Goal: Information Seeking & Learning: Learn about a topic

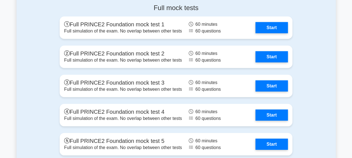
scroll to position [762, 0]
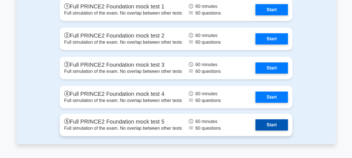
click at [268, 125] on link "Start" at bounding box center [271, 124] width 32 height 11
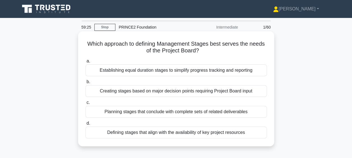
click at [186, 92] on div "Creating stages based on major decision points requiring Project Board input" at bounding box center [175, 91] width 181 height 12
click at [85, 84] on input "b. Creating stages based on major decision points requiring Project Board input" at bounding box center [85, 82] width 0 height 4
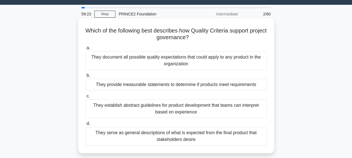
scroll to position [13, 0]
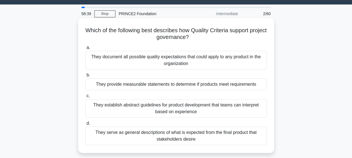
click at [205, 86] on div "They provide measurable statements to determine if products meet requirements" at bounding box center [175, 84] width 181 height 12
click at [85, 77] on input "b. They provide measurable statements to determine if products meet requirements" at bounding box center [85, 75] width 0 height 4
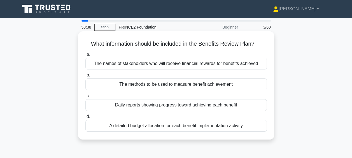
scroll to position [10, 0]
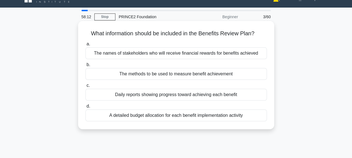
click at [193, 75] on div "The methods to be used to measure benefit achievement" at bounding box center [175, 74] width 181 height 12
click at [85, 67] on input "b. The methods to be used to measure benefit achievement" at bounding box center [85, 65] width 0 height 4
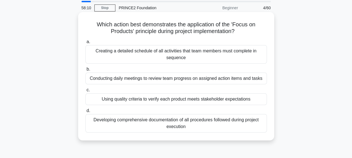
scroll to position [20, 0]
click at [226, 99] on div "Using quality criteria to verify each product meets stakeholder expectations" at bounding box center [175, 99] width 181 height 12
click at [85, 91] on input "c. Using quality criteria to verify each product meets stakeholder expectations" at bounding box center [85, 90] width 0 height 4
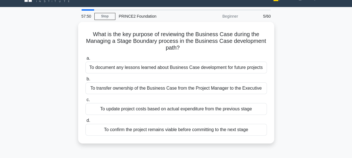
scroll to position [11, 0]
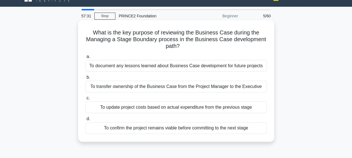
click at [199, 128] on div "To confirm the project remains viable before committing to the next stage" at bounding box center [175, 128] width 181 height 12
click at [85, 121] on input "d. To confirm the project remains viable before committing to the next stage" at bounding box center [85, 119] width 0 height 4
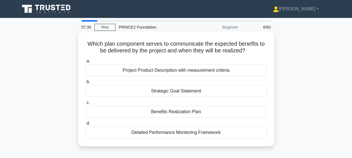
scroll to position [10, 0]
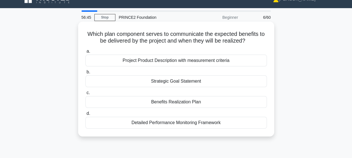
click at [169, 105] on div "Benefits Realization Plan" at bounding box center [175, 102] width 181 height 12
click at [85, 95] on input "c. Benefits Realization Plan" at bounding box center [85, 93] width 0 height 4
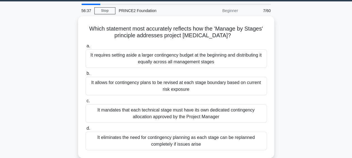
scroll to position [28, 0]
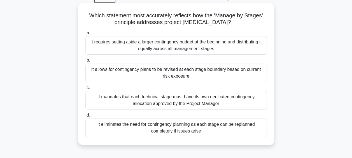
click at [178, 77] on div "It allows for contingency plans to be revised at each stage boundary based on c…" at bounding box center [175, 72] width 181 height 18
click at [85, 62] on input "b. It allows for contingency plans to be revised at each stage boundary based o…" at bounding box center [85, 60] width 0 height 4
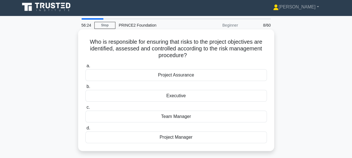
scroll to position [0, 0]
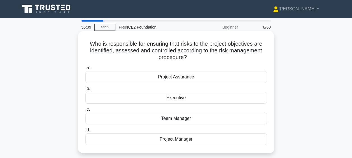
click at [188, 138] on div "Project Manager" at bounding box center [175, 139] width 181 height 12
click at [85, 132] on input "d. Project Manager" at bounding box center [85, 130] width 0 height 4
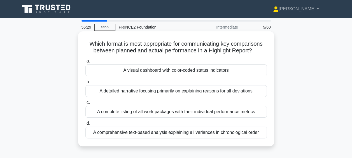
click at [219, 112] on div "A complete listing of all work packages with their individual performance metri…" at bounding box center [175, 112] width 181 height 12
click at [85, 104] on input "c. A complete listing of all work packages with their individual performance me…" at bounding box center [85, 103] width 0 height 4
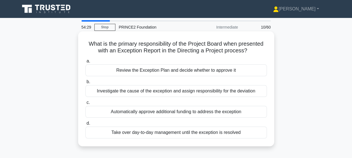
click at [197, 72] on div "Review the Exception Plan and decide whether to approve it" at bounding box center [175, 70] width 181 height 12
click at [85, 63] on input "a. Review the Exception Plan and decide whether to approve it" at bounding box center [85, 61] width 0 height 4
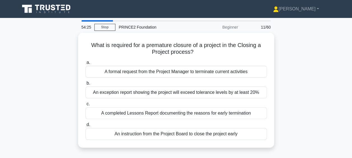
scroll to position [17, 0]
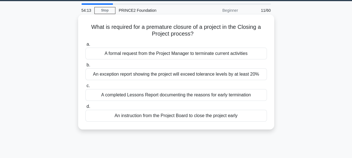
click at [201, 119] on div "An instruction from the Project Board to close the project early" at bounding box center [175, 116] width 181 height 12
click at [85, 108] on input "d. An instruction from the Project Board to close the project early" at bounding box center [85, 107] width 0 height 4
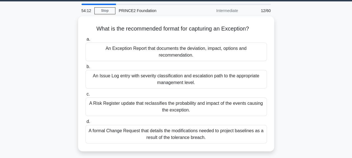
scroll to position [19, 0]
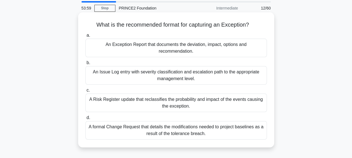
click at [208, 51] on div "An Exception Report that documents the deviation, impact, options and recommend…" at bounding box center [175, 48] width 181 height 18
click at [85, 37] on input "a. An Exception Report that documents the deviation, impact, options and recomm…" at bounding box center [85, 36] width 0 height 4
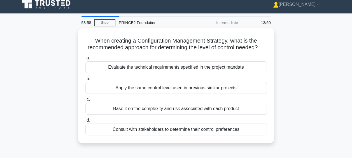
scroll to position [10, 0]
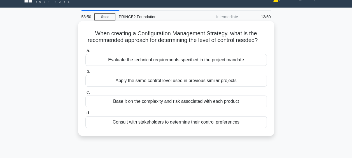
click at [222, 107] on div "Base it on the complexity and risk associated with each product" at bounding box center [175, 101] width 181 height 12
click at [85, 94] on input "c. Base it on the complexity and risk associated with each product" at bounding box center [85, 92] width 0 height 4
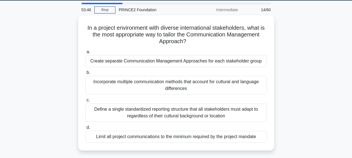
scroll to position [19, 0]
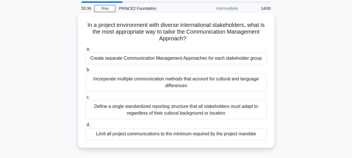
click at [175, 79] on div "Incorporate multiple communication methods that account for cultural and langua…" at bounding box center [175, 82] width 181 height 18
click at [85, 72] on input "b. Incorporate multiple communication methods that account for cultural and lan…" at bounding box center [85, 70] width 0 height 4
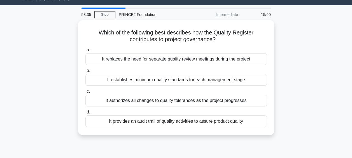
scroll to position [12, 0]
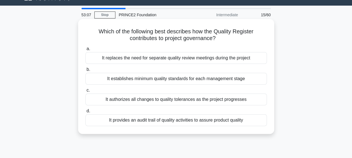
click at [216, 121] on div "It provides an audit trail of quality activities to assure product quality" at bounding box center [175, 120] width 181 height 12
click at [85, 113] on input "d. It provides an audit trail of quality activities to assure product quality" at bounding box center [85, 111] width 0 height 4
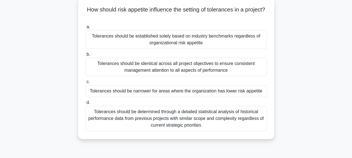
scroll to position [36, 0]
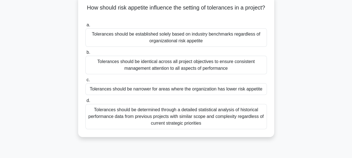
click at [216, 63] on div "Tolerances should be identical across all project objectives to ensure consiste…" at bounding box center [175, 65] width 181 height 18
click at [85, 54] on input "b. Tolerances should be identical across all project objectives to ensure consi…" at bounding box center [85, 53] width 0 height 4
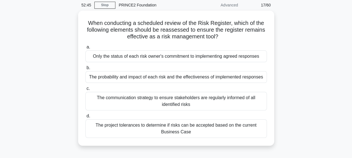
scroll to position [24, 0]
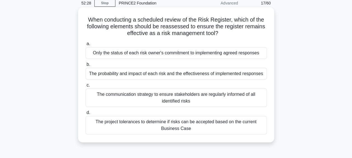
click at [207, 78] on div "The probability and impact of each risk and the effectiveness of implemented re…" at bounding box center [175, 74] width 181 height 12
click at [85, 66] on input "b. The probability and impact of each risk and the effectiveness of implemented…" at bounding box center [85, 65] width 0 height 4
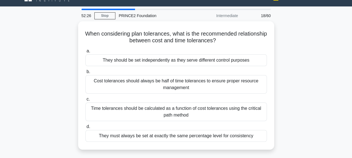
scroll to position [12, 0]
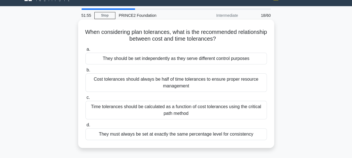
click at [203, 62] on div "They should be set independently as they serve different control purposes" at bounding box center [175, 59] width 181 height 12
click at [85, 51] on input "a. They should be set independently as they serve different control purposes" at bounding box center [85, 50] width 0 height 4
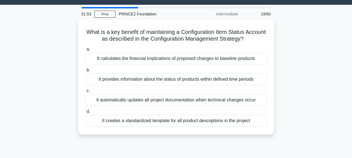
scroll to position [19, 0]
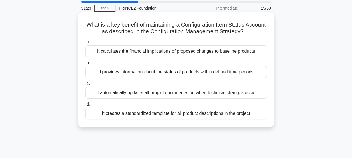
click at [242, 68] on div "It provides information about the status of products within defined time periods" at bounding box center [175, 72] width 181 height 12
click at [85, 65] on input "b. It provides information about the status of products within defined time per…" at bounding box center [85, 63] width 0 height 4
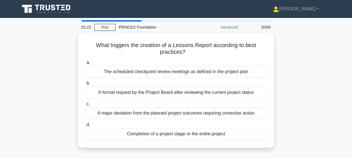
scroll to position [6, 0]
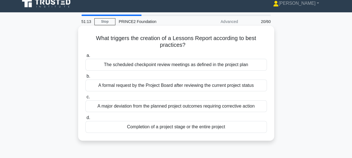
click at [204, 127] on div "Completion of a project stage or the entire project" at bounding box center [175, 127] width 181 height 12
click at [85, 119] on input "d. Completion of a project stage or the entire project" at bounding box center [85, 118] width 0 height 4
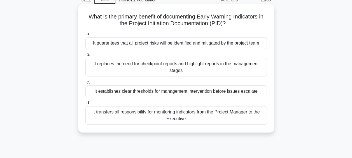
scroll to position [32, 0]
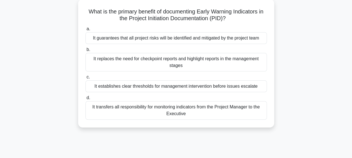
click at [211, 87] on div "It establishes clear thresholds for management intervention before issues escal…" at bounding box center [175, 86] width 181 height 12
click at [85, 79] on input "c. It establishes clear thresholds for management intervention before issues es…" at bounding box center [85, 77] width 0 height 4
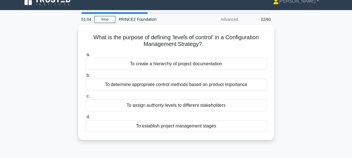
scroll to position [8, 0]
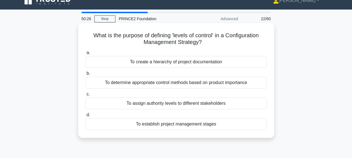
click at [211, 84] on div "To determine appropriate control methods based on product importance" at bounding box center [175, 83] width 181 height 12
click at [85, 75] on input "b. To determine appropriate control methods based on product importance" at bounding box center [85, 74] width 0 height 4
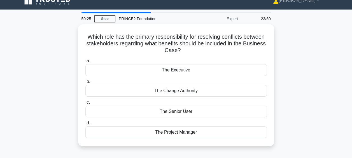
scroll to position [0, 0]
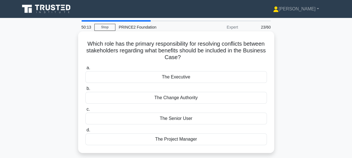
click at [207, 77] on div "The Executive" at bounding box center [175, 77] width 181 height 12
click at [85, 70] on input "a. The Executive" at bounding box center [85, 68] width 0 height 4
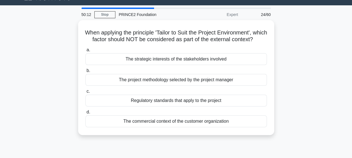
scroll to position [15, 0]
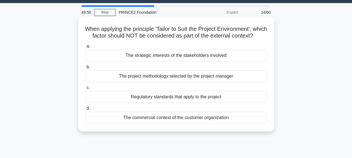
click at [209, 123] on div "The commercial context of the customer organization" at bounding box center [175, 118] width 181 height 12
click at [85, 110] on input "d. The commercial context of the customer organization" at bounding box center [85, 109] width 0 height 4
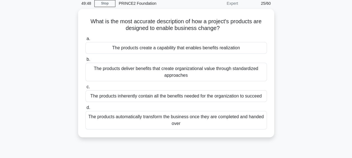
scroll to position [25, 0]
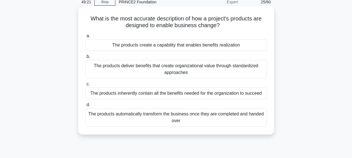
click at [170, 46] on div "The products create a capability that enables benefits realization" at bounding box center [175, 45] width 181 height 12
click at [85, 38] on input "a. The products create a capability that enables benefits realization" at bounding box center [85, 36] width 0 height 4
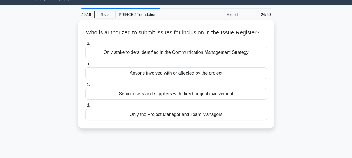
scroll to position [13, 0]
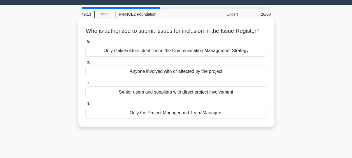
click at [208, 77] on div "Anyone involved with or affected by the project" at bounding box center [175, 71] width 181 height 12
click at [85, 64] on input "b. Anyone involved with or affected by the project" at bounding box center [85, 62] width 0 height 4
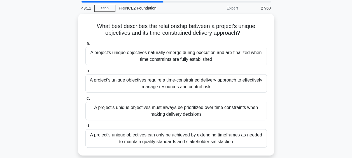
scroll to position [19, 0]
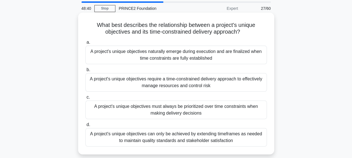
click at [226, 85] on div "A project's unique objectives require a time-constrained delivery approach to e…" at bounding box center [175, 82] width 181 height 18
click at [85, 72] on input "b. A project's unique objectives require a time-constrained delivery approach t…" at bounding box center [85, 70] width 0 height 4
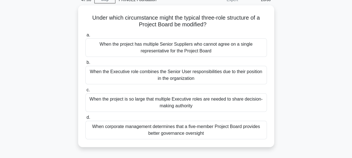
scroll to position [35, 0]
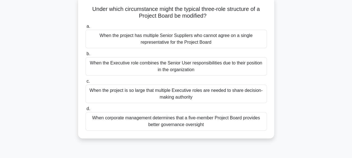
click at [210, 126] on div "When corporate management determines that a five-member Project Board provides …" at bounding box center [175, 121] width 181 height 18
click at [85, 110] on input "d. When corporate management determines that a five-member Project Board provid…" at bounding box center [85, 109] width 0 height 4
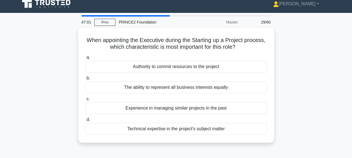
scroll to position [0, 0]
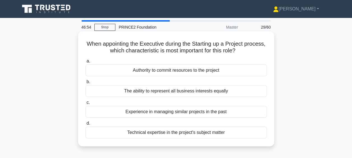
click at [213, 95] on div "The ability to represent all business interests equally" at bounding box center [175, 91] width 181 height 12
click at [85, 84] on input "b. The ability to represent all business interests equally" at bounding box center [85, 82] width 0 height 4
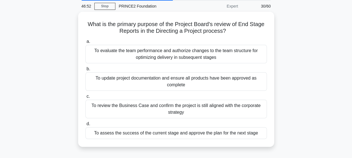
scroll to position [21, 0]
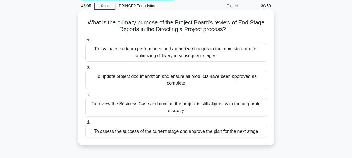
click at [180, 131] on div "To assess the success of the current stage and approve the plan for the next st…" at bounding box center [175, 131] width 181 height 12
click at [85, 124] on input "d. To assess the success of the current stage and approve the plan for the next…" at bounding box center [85, 122] width 0 height 4
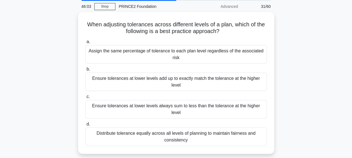
scroll to position [22, 0]
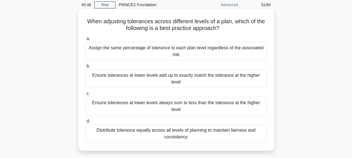
click at [213, 131] on div "Distribute tolerance equally across all levels of planning to maintain fairness…" at bounding box center [175, 133] width 181 height 18
click at [85, 123] on input "d. Distribute tolerance equally across all levels of planning to maintain fairn…" at bounding box center [85, 121] width 0 height 4
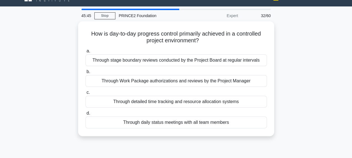
scroll to position [12, 0]
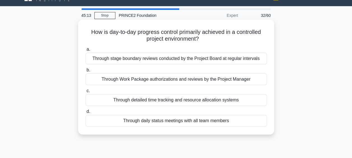
click at [191, 78] on div "Through Work Package authorizations and reviews by the Project Manager" at bounding box center [175, 79] width 181 height 12
click at [85, 72] on input "b. Through Work Package authorizations and reviews by the Project Manager" at bounding box center [85, 70] width 0 height 4
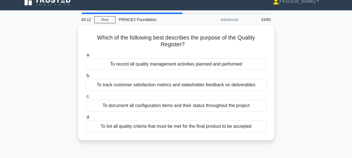
scroll to position [9, 0]
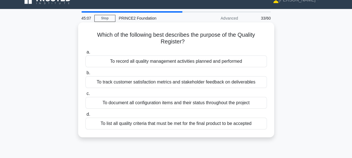
click at [210, 65] on div "To record all quality management activities planned and performed" at bounding box center [175, 61] width 181 height 12
click at [85, 54] on input "a. To record all quality management activities planned and performed" at bounding box center [85, 52] width 0 height 4
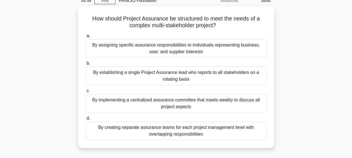
scroll to position [27, 0]
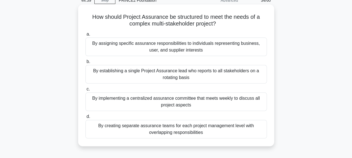
click at [202, 77] on div "By establishing a single Project Assurance lead who reports to all stakeholders…" at bounding box center [175, 74] width 181 height 18
click at [85, 63] on input "b. By establishing a single Project Assurance lead who reports to all stakehold…" at bounding box center [85, 62] width 0 height 4
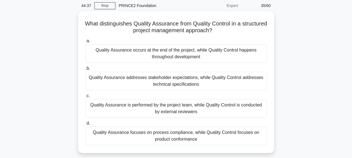
scroll to position [24, 0]
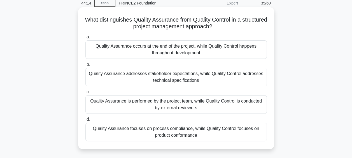
click at [192, 55] on div "Quality Assurance occurs at the end of the project, while Quality Control happe…" at bounding box center [175, 49] width 181 height 18
click at [85, 39] on input "a. Quality Assurance occurs at the end of the project, while Quality Control ha…" at bounding box center [85, 37] width 0 height 4
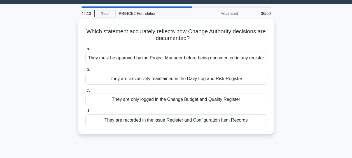
scroll to position [14, 0]
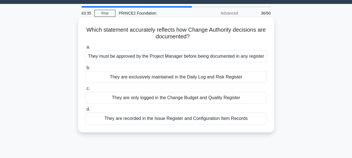
click at [224, 58] on div "They must be approved by the Project Manager before being documented in any reg…" at bounding box center [175, 56] width 181 height 12
click at [85, 49] on input "a. They must be approved by the Project Manager before being documented in any …" at bounding box center [85, 47] width 0 height 4
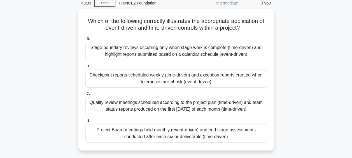
scroll to position [26, 0]
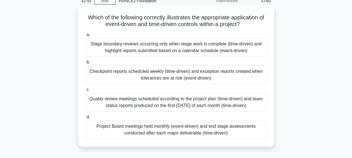
click at [178, 74] on div "Checkpoint reports scheduled weekly (time-driven) and exception reports created…" at bounding box center [175, 74] width 181 height 18
click at [85, 64] on input "b. Checkpoint reports scheduled weekly (time-driven) and exception reports crea…" at bounding box center [85, 62] width 0 height 4
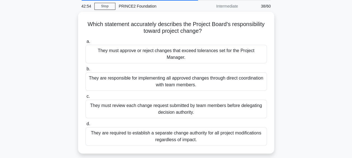
scroll to position [22, 0]
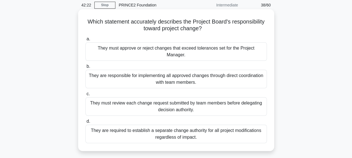
click at [224, 47] on div "They must approve or reject changes that exceed tolerances set for the Project …" at bounding box center [175, 51] width 181 height 18
click at [85, 41] on input "a. They must approve or reject changes that exceed tolerances set for the Proje…" at bounding box center [85, 39] width 0 height 4
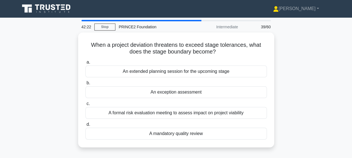
scroll to position [0, 0]
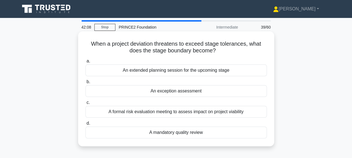
click at [182, 93] on div "An exception assessment" at bounding box center [175, 91] width 181 height 12
click at [85, 84] on input "b. An exception assessment" at bounding box center [85, 82] width 0 height 4
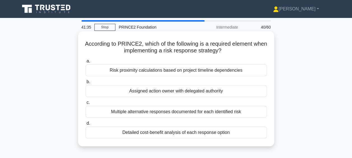
click at [191, 91] on div "Assigned action owner with delegated authority" at bounding box center [175, 91] width 181 height 12
click at [85, 84] on input "b. Assigned action owner with delegated authority" at bounding box center [85, 82] width 0 height 4
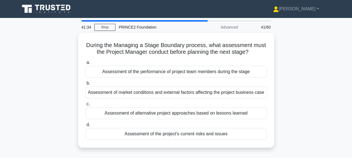
scroll to position [7, 0]
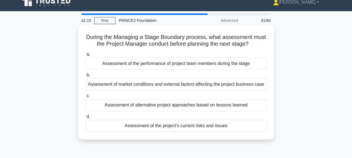
click at [205, 126] on div "Assessment of the project's current risks and issues" at bounding box center [175, 126] width 181 height 12
click at [85, 118] on input "d. Assessment of the project's current risks and issues" at bounding box center [85, 117] width 0 height 4
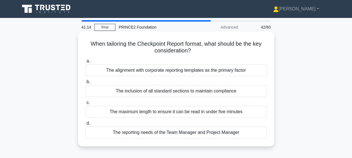
scroll to position [18, 0]
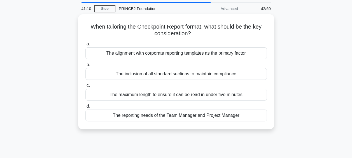
click at [308, 38] on div "When tailoring the Checkpoint Report format, what should be the key considerati…" at bounding box center [176, 74] width 319 height 121
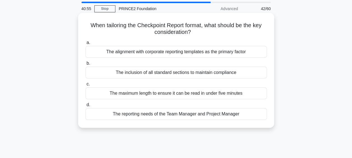
click at [207, 118] on div "The reporting needs of the Team Manager and Project Manager" at bounding box center [175, 114] width 181 height 12
click at [85, 107] on input "d. The reporting needs of the Team Manager and Project Manager" at bounding box center [85, 105] width 0 height 4
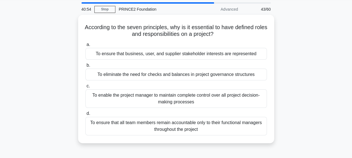
scroll to position [20, 0]
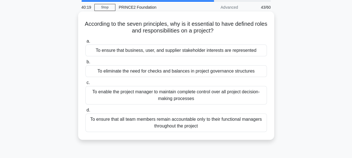
click at [208, 124] on div "To ensure that all team members remain accountable only to their functional man…" at bounding box center [175, 122] width 181 height 18
click at [85, 112] on input "d. To ensure that all team members remain accountable only to their functional …" at bounding box center [85, 110] width 0 height 4
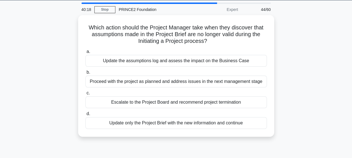
scroll to position [18, 0]
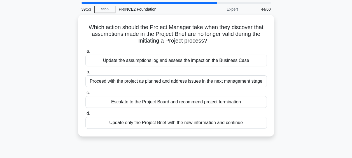
drag, startPoint x: 153, startPoint y: 124, endPoint x: 308, endPoint y: 88, distance: 159.0
click at [308, 88] on div "Which action should the Project Manager take when they discover that assumption…" at bounding box center [176, 79] width 319 height 128
drag, startPoint x: 308, startPoint y: 88, endPoint x: 291, endPoint y: 63, distance: 30.4
click at [291, 63] on div "Which action should the Project Manager take when they discover that assumption…" at bounding box center [176, 79] width 319 height 128
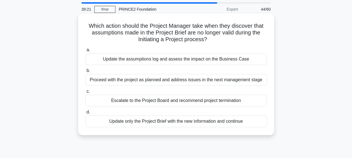
click at [223, 103] on div "Escalate to the Project Board and recommend project termination" at bounding box center [175, 101] width 181 height 12
click at [85, 93] on input "c. Escalate to the Project Board and recommend project termination" at bounding box center [85, 92] width 0 height 4
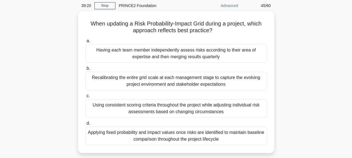
scroll to position [22, 0]
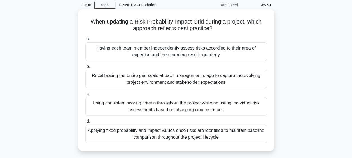
click at [206, 105] on div "Using consistent scoring criteria throughout the project while adjusting indivi…" at bounding box center [175, 106] width 181 height 18
click at [85, 96] on input "c. Using consistent scoring criteria throughout the project while adjusting ind…" at bounding box center [85, 94] width 0 height 4
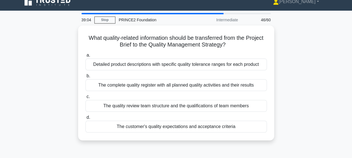
scroll to position [8, 0]
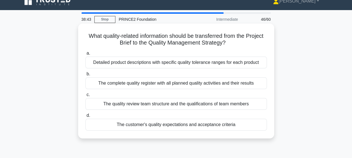
drag, startPoint x: 184, startPoint y: 129, endPoint x: 196, endPoint y: 125, distance: 12.2
click at [196, 125] on div "The customer's quality expectations and acceptance criteria" at bounding box center [175, 125] width 181 height 12
drag, startPoint x: 196, startPoint y: 125, endPoint x: 216, endPoint y: 129, distance: 20.7
click at [216, 129] on div "The customer's quality expectations and acceptance criteria" at bounding box center [175, 125] width 181 height 12
drag, startPoint x: 216, startPoint y: 129, endPoint x: 256, endPoint y: 128, distance: 39.7
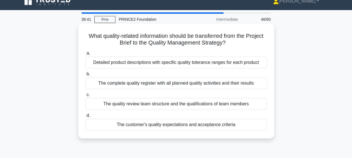
click at [256, 128] on div "The customer's quality expectations and acceptance criteria" at bounding box center [175, 125] width 181 height 12
click at [85, 117] on input "d. The customer's quality expectations and acceptance criteria" at bounding box center [85, 116] width 0 height 4
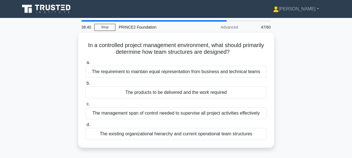
scroll to position [18, 0]
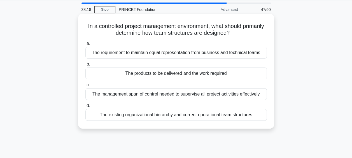
click at [190, 75] on div "The products to be delivered and the work required" at bounding box center [175, 73] width 181 height 12
click at [85, 66] on input "b. The products to be delivered and the work required" at bounding box center [85, 64] width 0 height 4
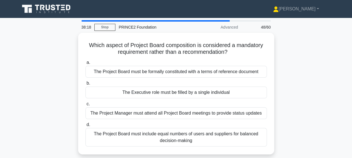
scroll to position [6, 0]
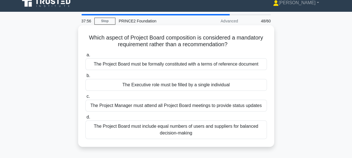
click at [176, 128] on div "The Project Board must include equal numbers of users and suppliers for balance…" at bounding box center [175, 129] width 181 height 18
click at [85, 119] on input "d. The Project Board must include equal numbers of users and suppliers for bala…" at bounding box center [85, 117] width 0 height 4
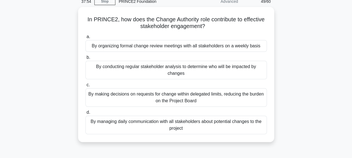
scroll to position [26, 0]
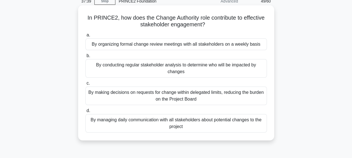
click at [189, 90] on div "By making decisions on requests for change within delegated limits, reducing th…" at bounding box center [175, 95] width 181 height 18
click at [85, 85] on input "c. By making decisions on requests for change within delegated limits, reducing…" at bounding box center [85, 83] width 0 height 4
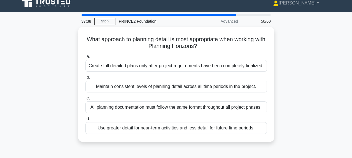
scroll to position [6, 0]
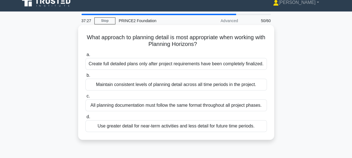
click at [179, 87] on div "Maintain consistent levels of planning detail across all time periods in the pr…" at bounding box center [175, 85] width 181 height 12
click at [85, 77] on input "b. Maintain consistent levels of planning detail across all time periods in the…" at bounding box center [85, 76] width 0 height 4
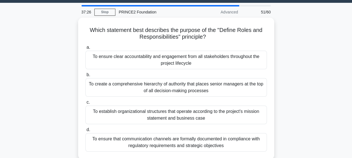
scroll to position [18, 0]
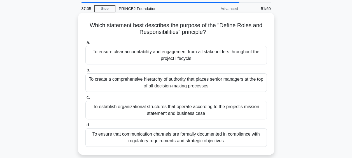
click at [226, 56] on div "To ensure clear accountability and engagement from all stakeholders throughout …" at bounding box center [175, 55] width 181 height 18
click at [85, 44] on input "a. To ensure clear accountability and engagement from all stakeholders througho…" at bounding box center [85, 43] width 0 height 4
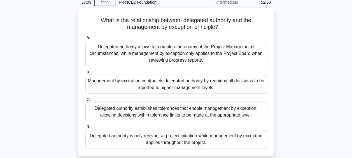
scroll to position [28, 0]
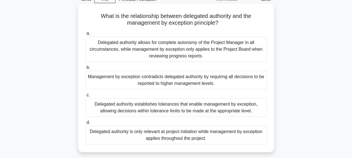
click at [152, 108] on div "Delegated authority establishes tolerances that enable management by exception,…" at bounding box center [175, 107] width 181 height 18
click at [85, 97] on input "c. Delegated authority establishes tolerances that enable management by excepti…" at bounding box center [85, 95] width 0 height 4
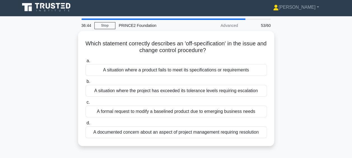
scroll to position [0, 0]
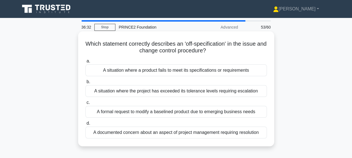
click at [210, 71] on div "A situation where a product fails to meet its specifications or requirements" at bounding box center [175, 70] width 181 height 12
click at [85, 63] on input "a. A situation where a product fails to meet its specifications or requirements" at bounding box center [85, 61] width 0 height 4
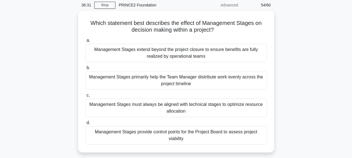
scroll to position [22, 0]
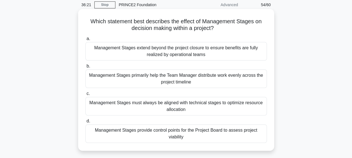
click at [191, 135] on div "Management Stages provide control points for the Project Board to assess projec…" at bounding box center [175, 133] width 181 height 18
click at [85, 123] on input "d. Management Stages provide control points for the Project Board to assess pro…" at bounding box center [85, 121] width 0 height 4
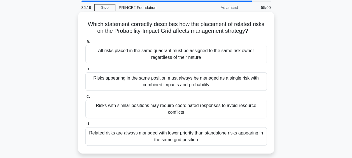
scroll to position [19, 0]
click at [165, 104] on div "Risks with similar positions may require coordinated responses to avoid resourc…" at bounding box center [175, 109] width 181 height 18
click at [85, 98] on input "c. Risks with similar positions may require coordinated responses to avoid reso…" at bounding box center [85, 97] width 0 height 4
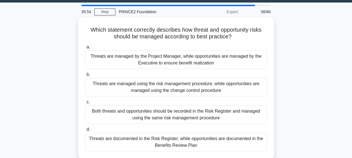
scroll to position [15, 0]
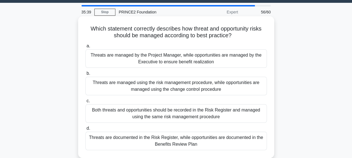
click at [219, 119] on div "Both threats and opportunities should be recorded in the Risk Register and mana…" at bounding box center [175, 113] width 181 height 18
click at [85, 103] on input "c. Both threats and opportunities should be recorded in the Risk Register and m…" at bounding box center [85, 101] width 0 height 4
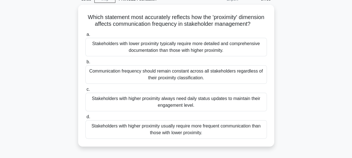
scroll to position [28, 0]
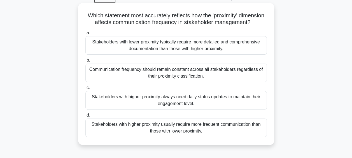
click at [214, 134] on div "Stakeholders with higher proximity usually require more frequent communication …" at bounding box center [175, 127] width 181 height 18
click at [85, 117] on input "d. Stakeholders with higher proximity usually require more frequent communicati…" at bounding box center [85, 115] width 0 height 4
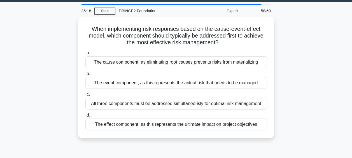
scroll to position [17, 0]
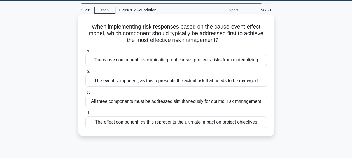
click at [172, 59] on div "The cause component, as eliminating root causes prevents risks from materializi…" at bounding box center [175, 60] width 181 height 12
click at [85, 53] on input "a. The cause component, as eliminating root causes prevents risks from material…" at bounding box center [85, 51] width 0 height 4
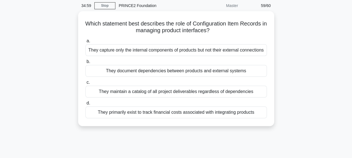
scroll to position [22, 0]
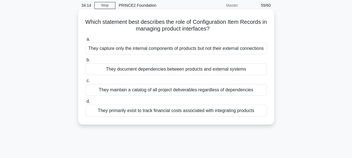
click at [200, 75] on div "They document dependencies between products and external systems" at bounding box center [175, 69] width 181 height 12
click at [85, 62] on input "b. They document dependencies between products and external systems" at bounding box center [85, 60] width 0 height 4
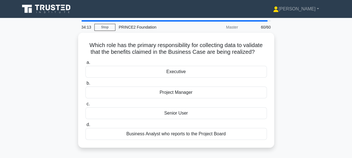
scroll to position [4, 0]
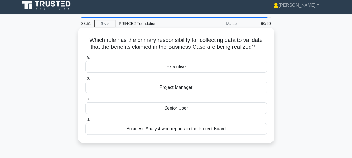
click at [171, 110] on div "Senior User" at bounding box center [175, 108] width 181 height 12
click at [85, 101] on input "c. Senior User" at bounding box center [85, 99] width 0 height 4
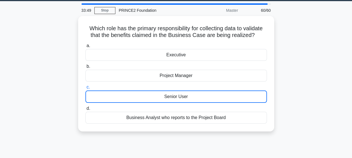
scroll to position [25, 0]
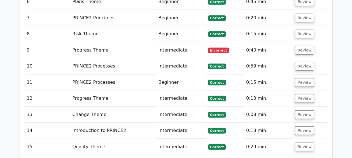
scroll to position [707, 0]
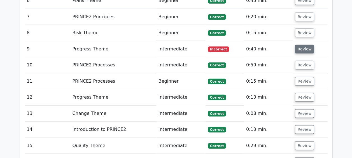
click at [296, 45] on button "Review" at bounding box center [304, 49] width 19 height 9
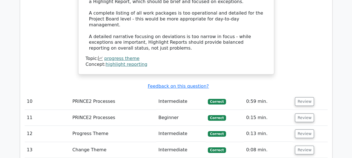
scroll to position [1073, 0]
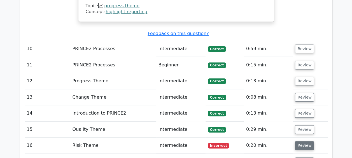
click at [306, 141] on button "Review" at bounding box center [304, 145] width 19 height 9
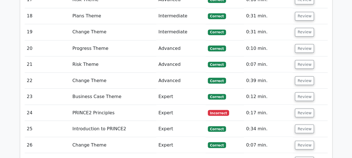
scroll to position [1544, 0]
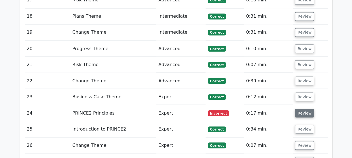
click at [300, 109] on button "Review" at bounding box center [304, 113] width 19 height 9
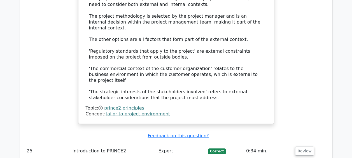
scroll to position [1856, 0]
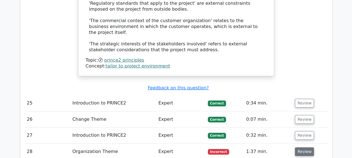
click at [305, 147] on button "Review" at bounding box center [304, 151] width 19 height 9
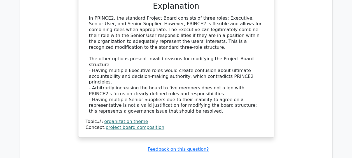
scroll to position [2145, 0]
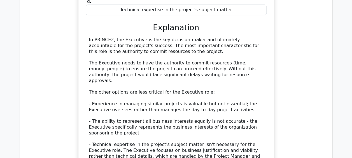
scroll to position [2401, 0]
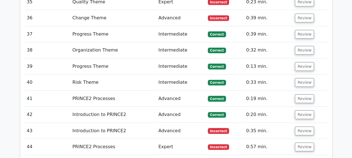
scroll to position [3000, 0]
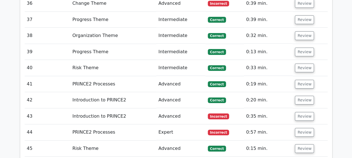
scroll to position [3015, 0]
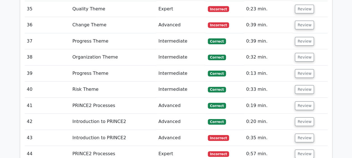
scroll to position [2969, 0]
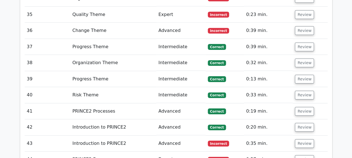
scroll to position [2989, 0]
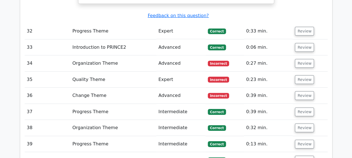
scroll to position [2926, 0]
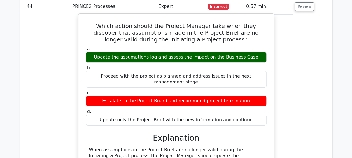
scroll to position [3137, 0]
